Goal: Task Accomplishment & Management: Manage account settings

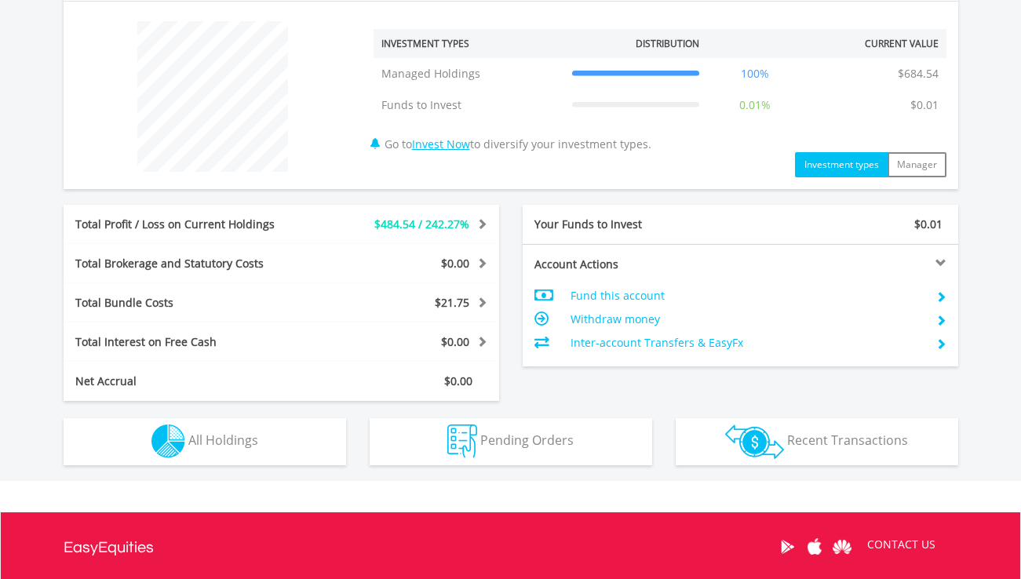
scroll to position [625, 0]
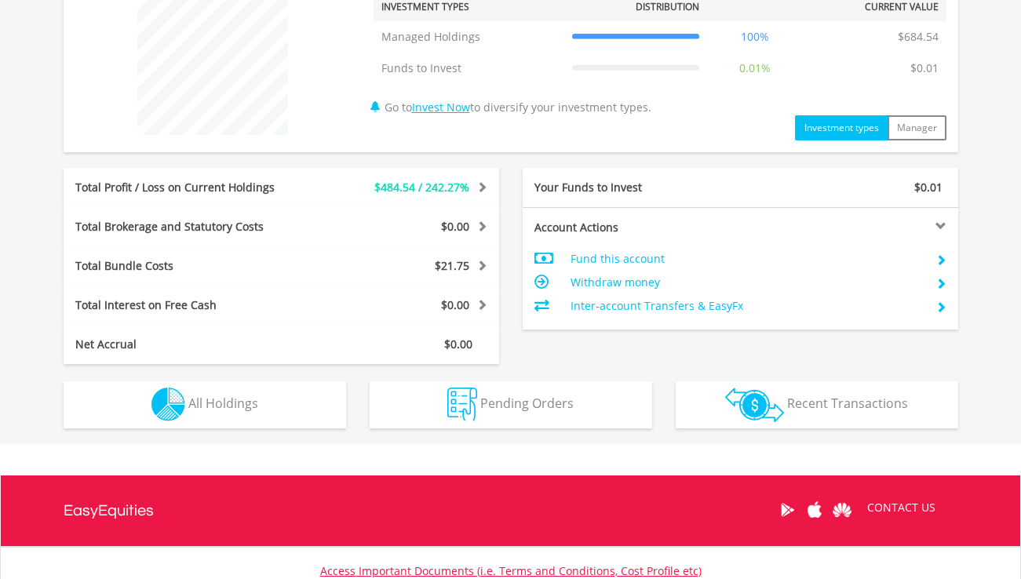
drag, startPoint x: 1025, startPoint y: 75, endPoint x: 1035, endPoint y: 348, distance: 273.2
click at [1020, 348] on html "My Investments Invest Now New Listings Sell My Recurring Investments Pending Or…" at bounding box center [510, 45] width 1021 height 1341
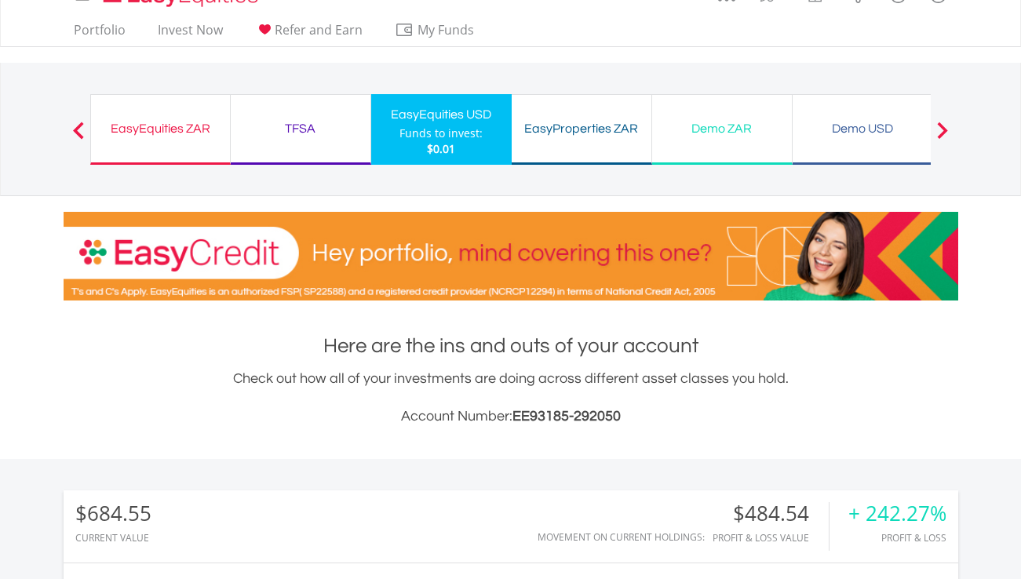
scroll to position [0, 0]
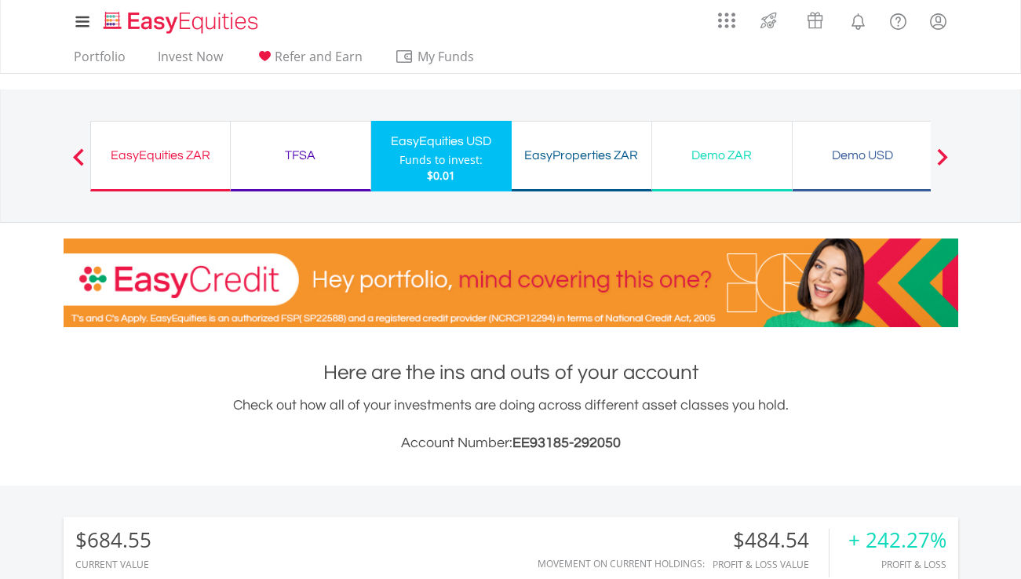
click at [290, 158] on div "TFSA" at bounding box center [300, 155] width 121 height 22
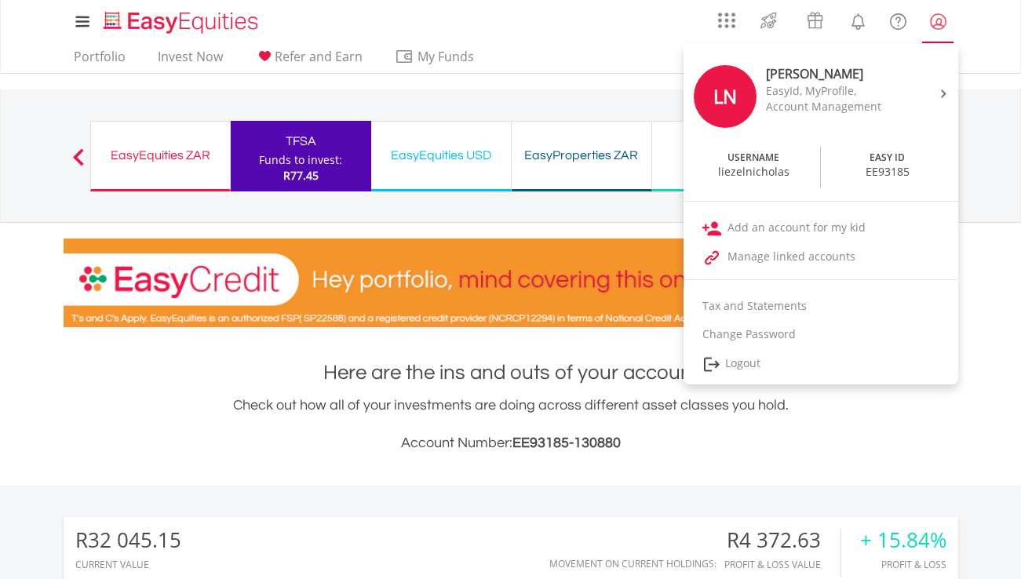
click at [936, 17] on lord-icon "My Profile" at bounding box center [938, 22] width 20 height 20
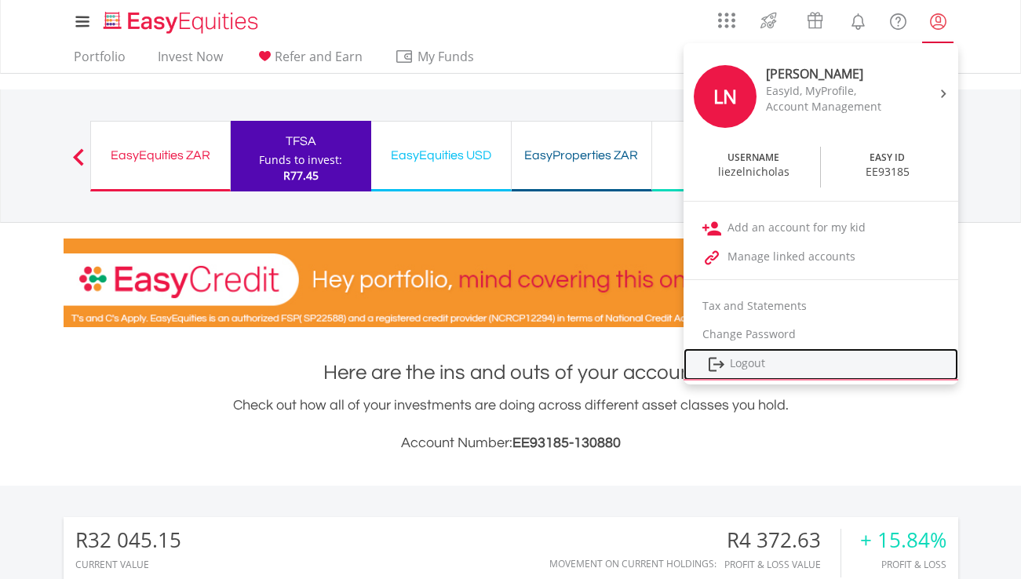
click at [756, 358] on link "Logout" at bounding box center [820, 364] width 275 height 32
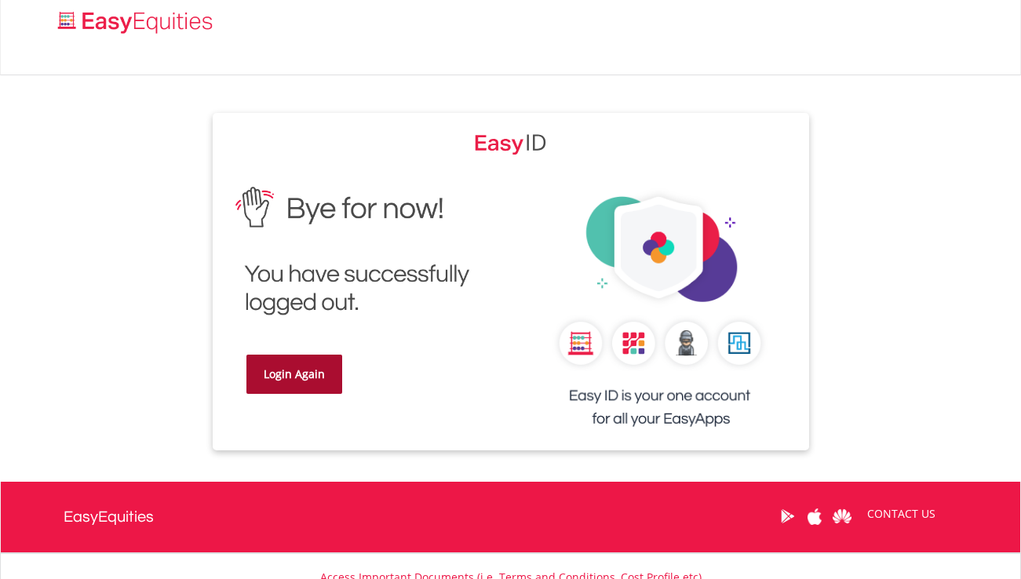
click at [276, 378] on link "Login Again" at bounding box center [294, 374] width 96 height 39
